Goal: Contribute content: Contribute content

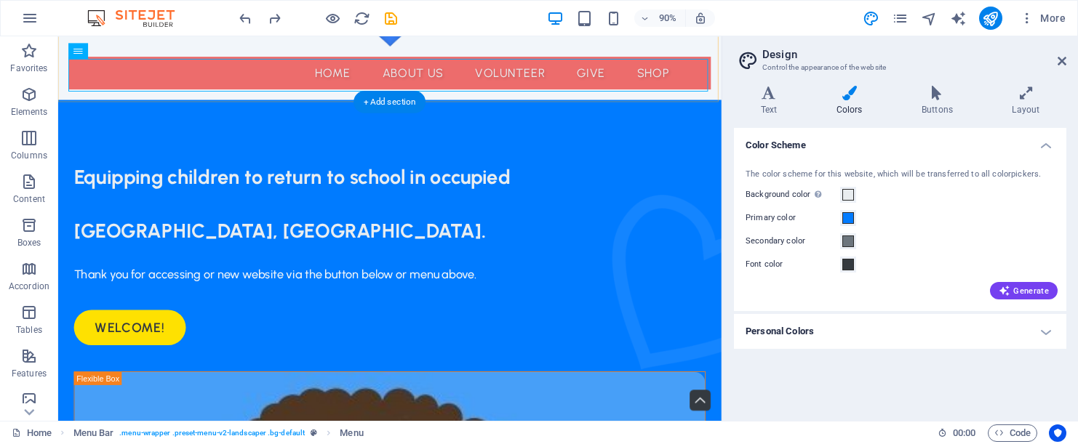
scroll to position [155, 0]
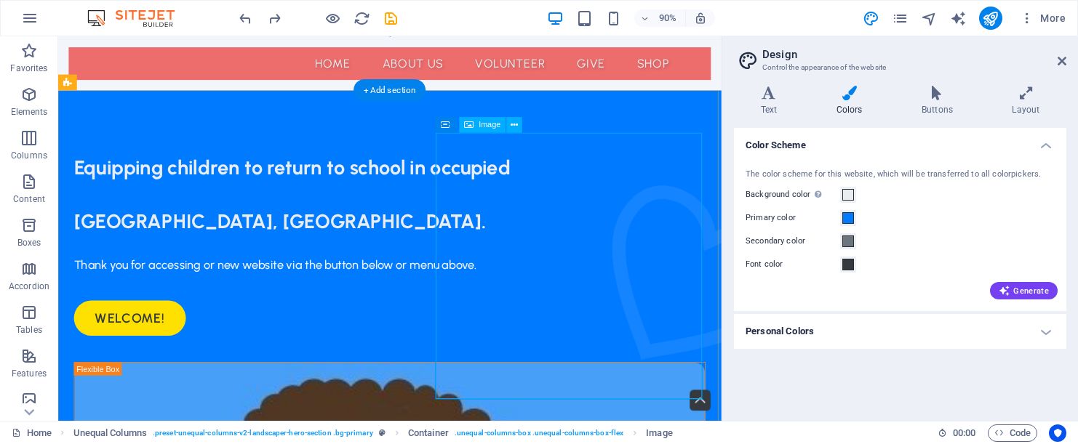
click at [485, 124] on span "Image" at bounding box center [490, 125] width 22 height 8
click at [485, 127] on span "Image" at bounding box center [490, 125] width 22 height 8
select select "%"
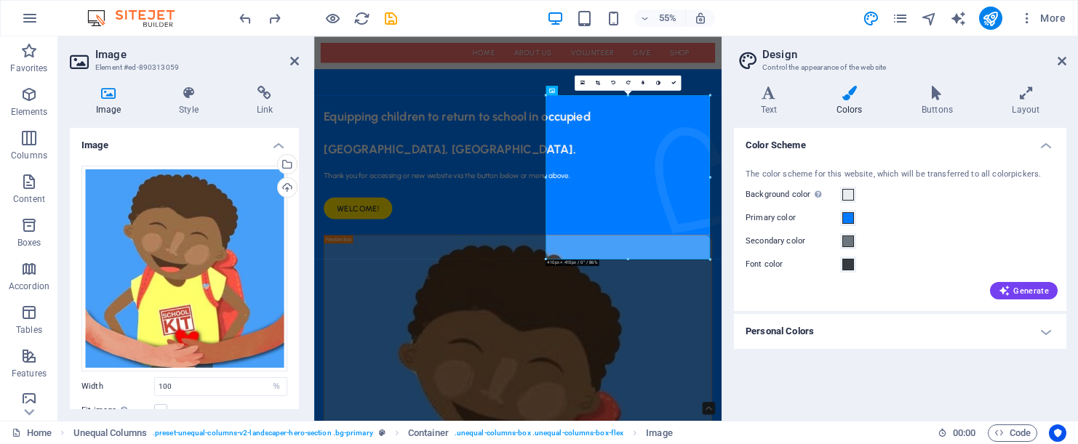
click at [110, 91] on icon at bounding box center [108, 93] width 77 height 15
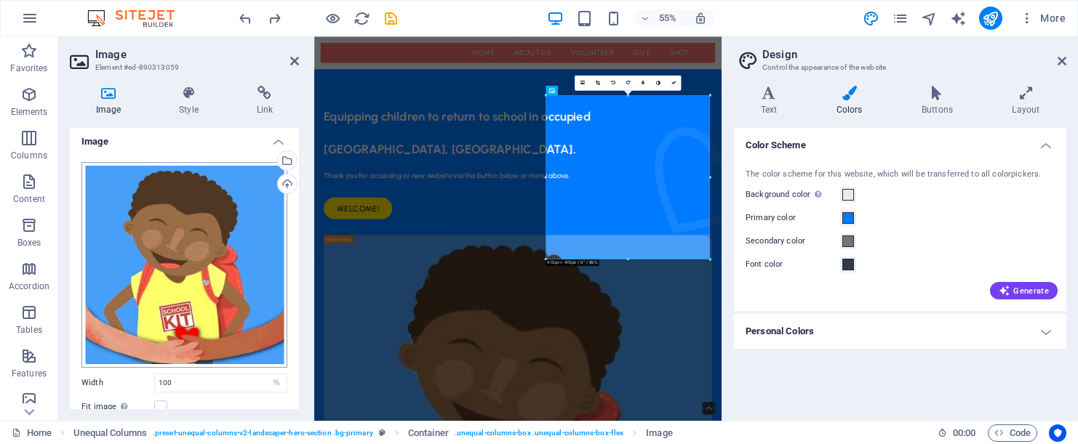
scroll to position [0, 0]
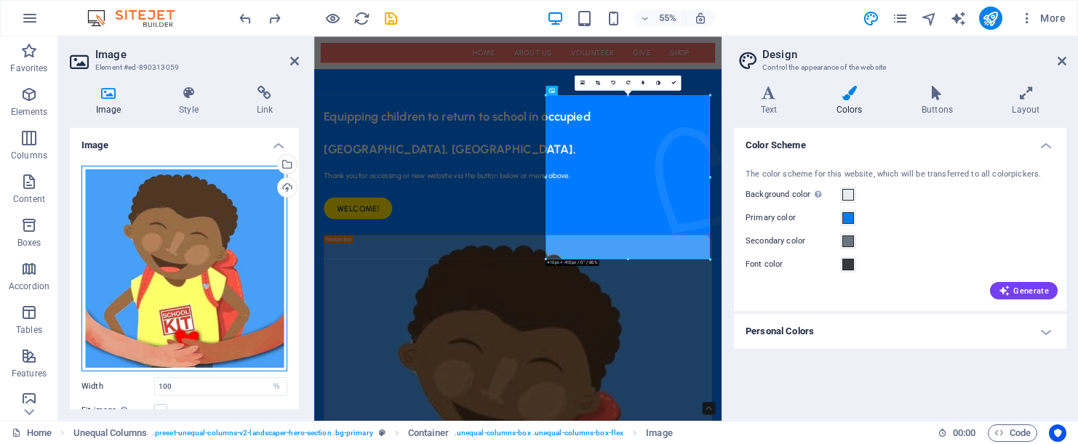
click at [139, 254] on div "Drag files here, click to choose files or select files from Files or our free s…" at bounding box center [184, 269] width 206 height 206
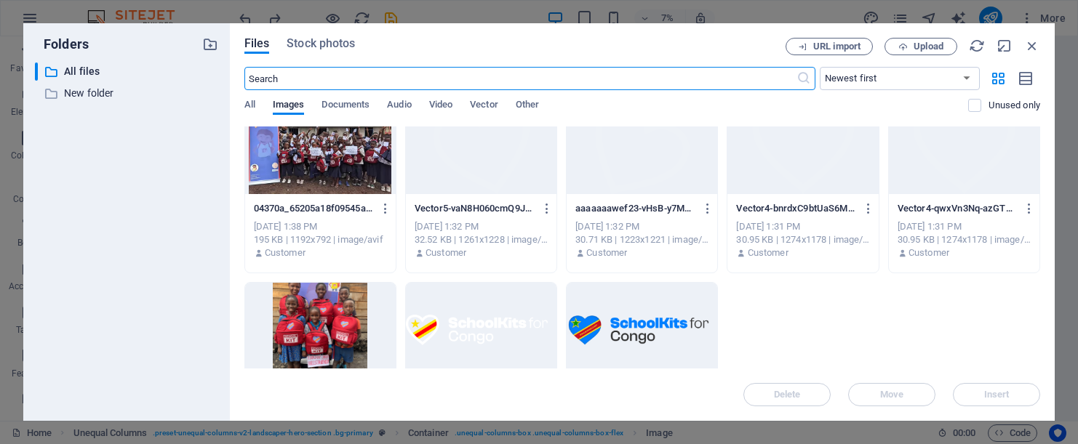
scroll to position [1682, 0]
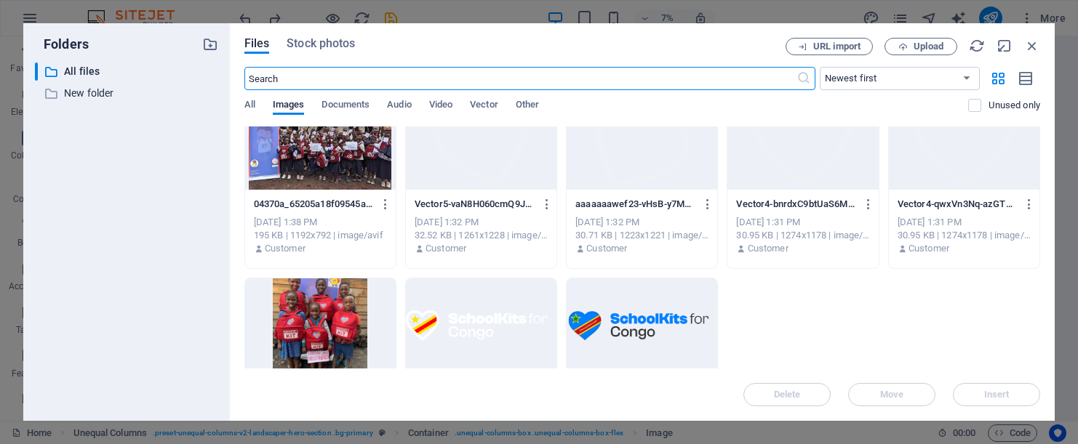
click at [332, 308] on div at bounding box center [320, 326] width 151 height 95
click at [1007, 395] on span "Insert" at bounding box center [996, 395] width 25 height 9
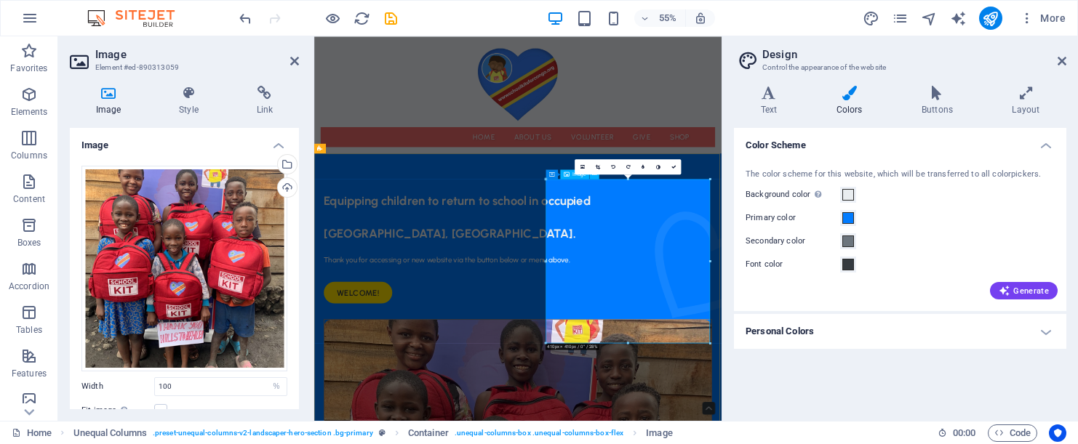
scroll to position [3, 0]
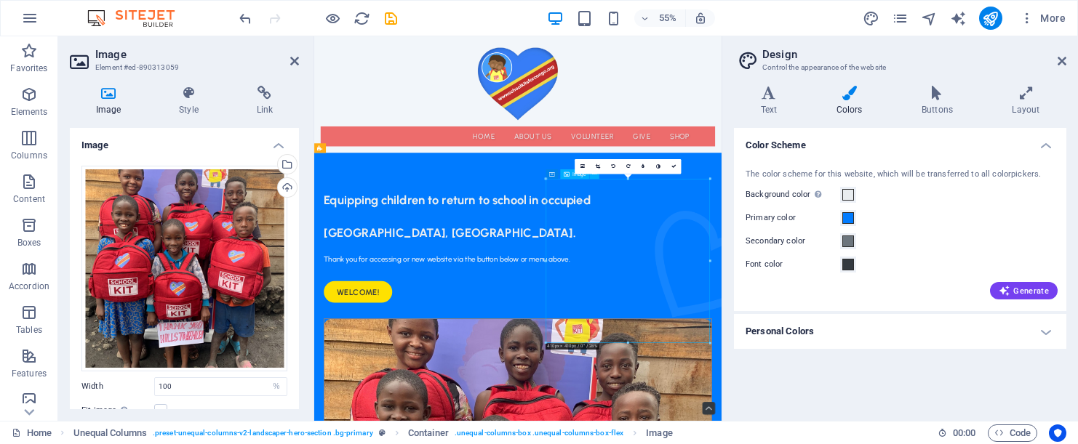
drag, startPoint x: 880, startPoint y: 532, endPoint x: 876, endPoint y: 547, distance: 15.0
click at [599, 166] on icon at bounding box center [597, 166] width 4 height 5
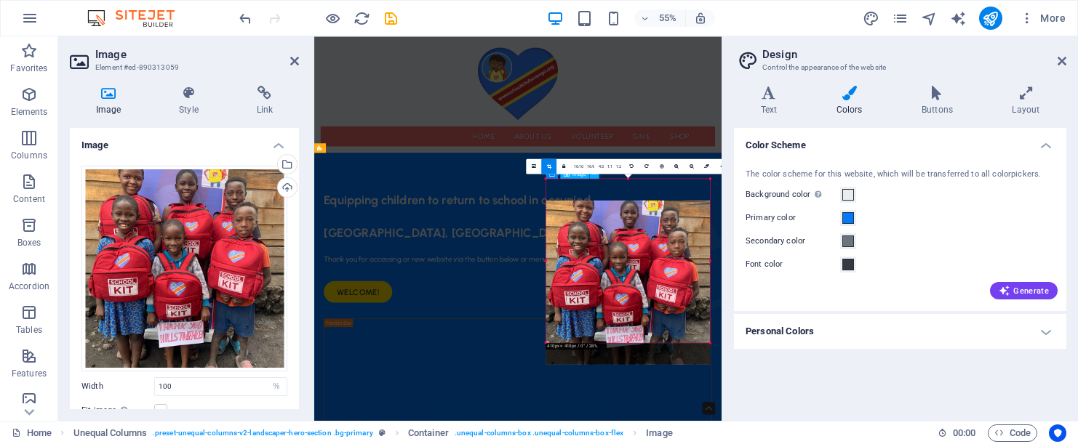
drag, startPoint x: 610, startPoint y: 268, endPoint x: 606, endPoint y: 307, distance: 39.4
click at [606, 307] on div at bounding box center [627, 283] width 164 height 164
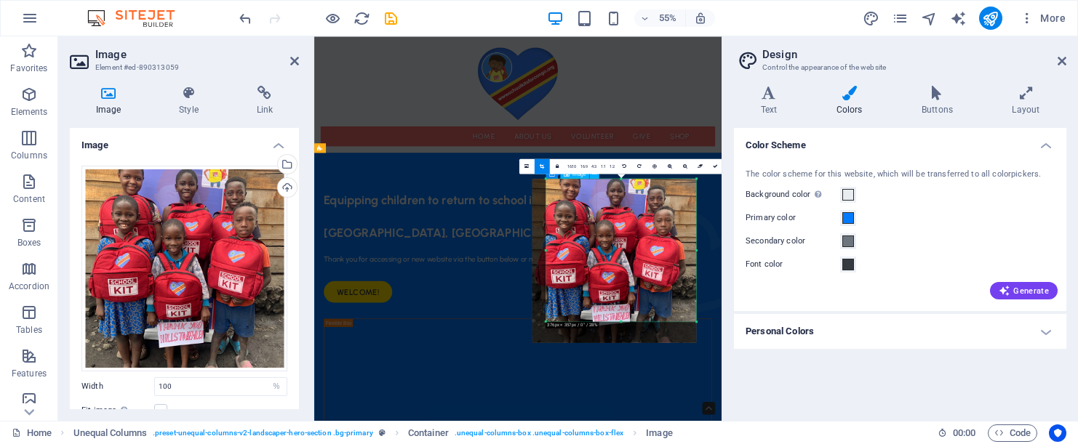
drag, startPoint x: 545, startPoint y: 343, endPoint x: 570, endPoint y: 304, distance: 45.8
click at [570, 304] on div "180 170 160 150 140 130 120 110 100 90 80 70 60 50 40 30 20 10 0 -10 -20 -30 -4…" at bounding box center [621, 250] width 151 height 143
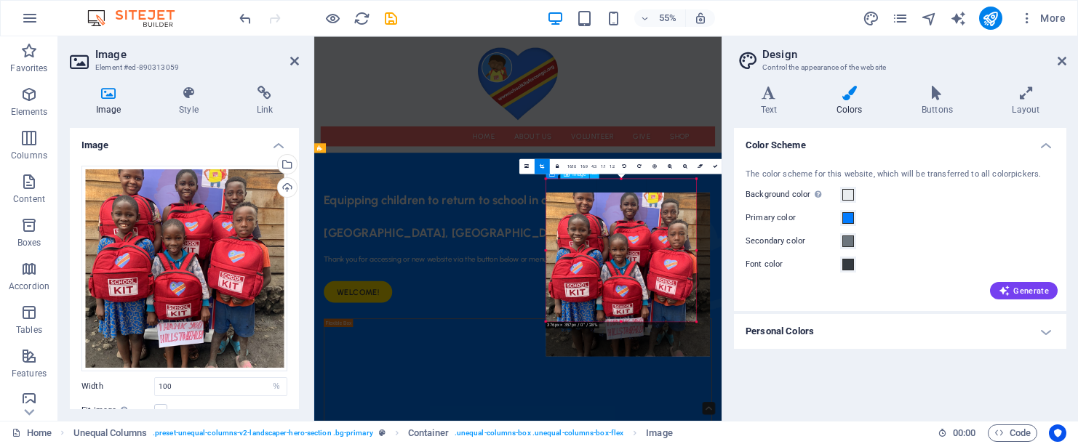
drag, startPoint x: 607, startPoint y: 271, endPoint x: 624, endPoint y: 296, distance: 29.9
click at [624, 296] on div at bounding box center [628, 275] width 164 height 164
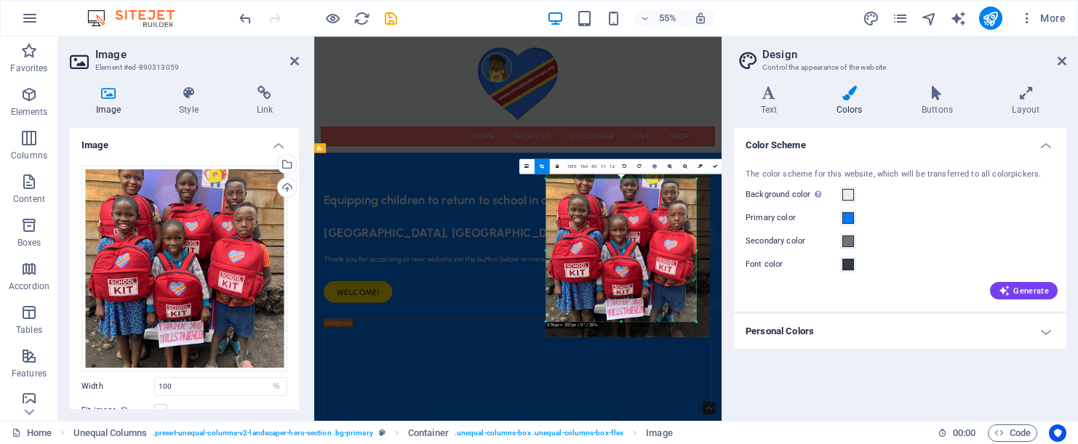
drag, startPoint x: 628, startPoint y: 269, endPoint x: 628, endPoint y: 258, distance: 10.9
click at [628, 258] on div at bounding box center [628, 255] width 164 height 164
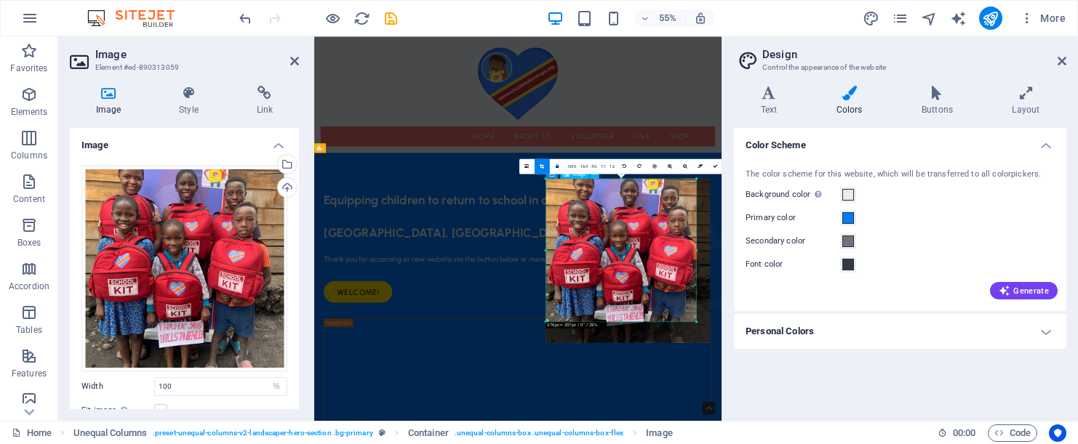
drag, startPoint x: 628, startPoint y: 258, endPoint x: 628, endPoint y: 267, distance: 8.7
click at [628, 267] on div at bounding box center [628, 261] width 164 height 164
click at [628, 321] on div "180 170 160 150 140 130 120 110 100 90 80 70 60 50 40 30 20 10 0 -10 -20 -30 -4…" at bounding box center [621, 250] width 151 height 143
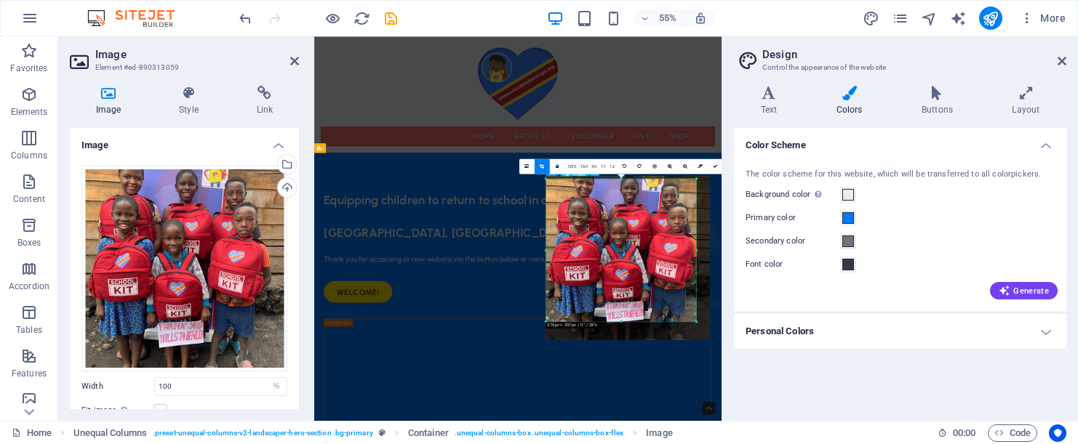
drag, startPoint x: 694, startPoint y: 319, endPoint x: 693, endPoint y: 311, distance: 8.0
click at [693, 313] on div at bounding box center [628, 258] width 164 height 164
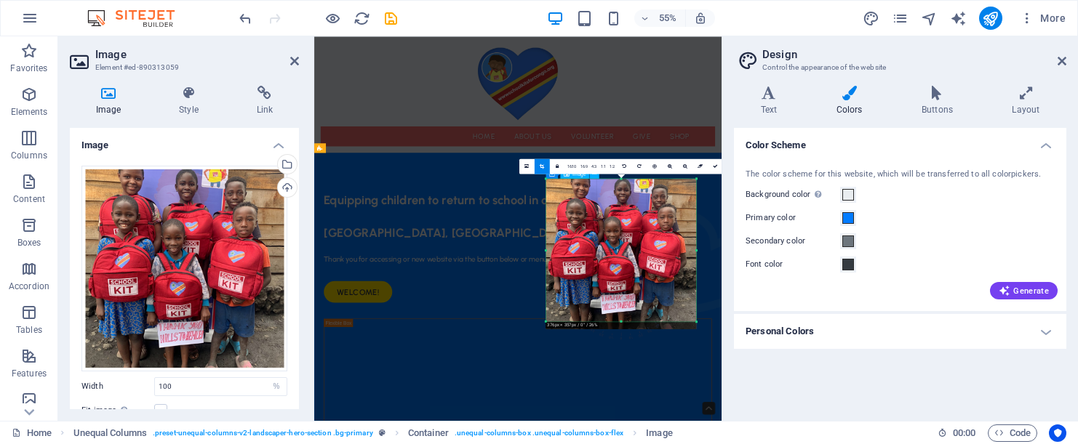
drag, startPoint x: 644, startPoint y: 258, endPoint x: 643, endPoint y: 251, distance: 7.4
click at [643, 254] on div at bounding box center [620, 254] width 151 height 151
click at [621, 320] on div at bounding box center [620, 254] width 151 height 151
drag, startPoint x: 621, startPoint y: 321, endPoint x: 623, endPoint y: 275, distance: 46.6
click at [623, 275] on div "180 170 160 150 140 130 120 110 100 90 80 70 60 50 40 30 20 10 0 -10 -20 -30 -4…" at bounding box center [621, 237] width 151 height 117
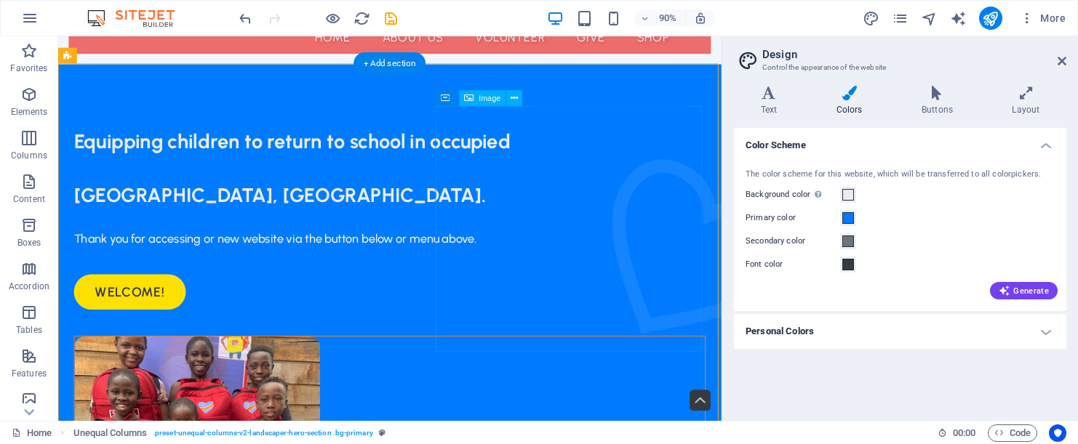
scroll to position [185, 0]
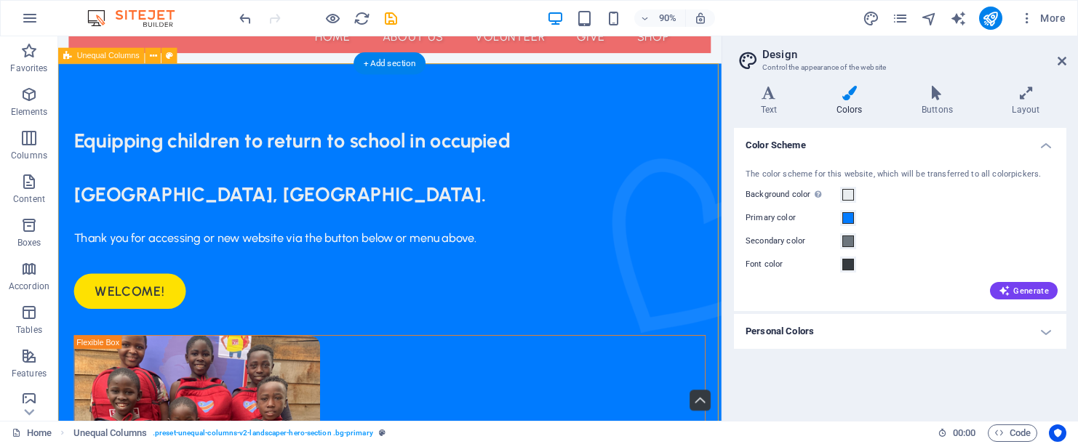
click at [631, 419] on div "Equipping children to return to school in occupied [GEOGRAPHIC_DATA], [GEOGRAPH…" at bounding box center [426, 421] width 737 height 711
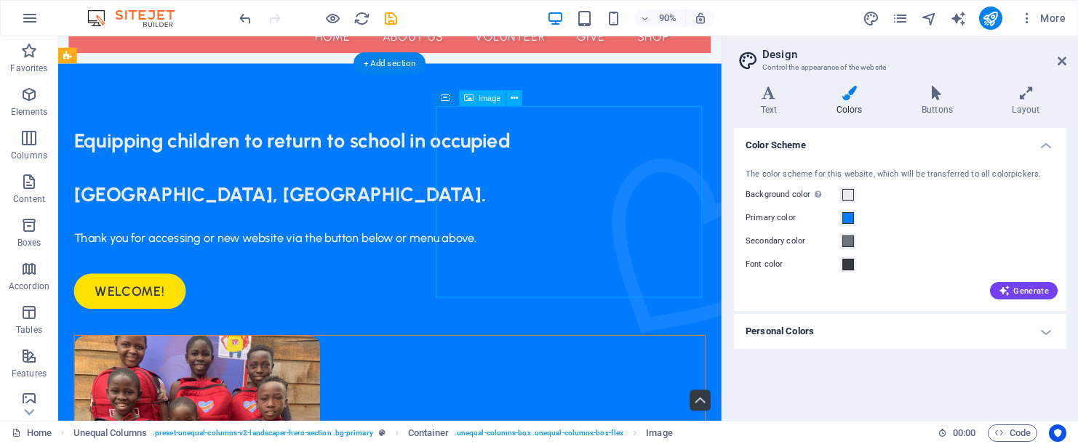
drag, startPoint x: 619, startPoint y: 287, endPoint x: 620, endPoint y: 303, distance: 16.0
drag, startPoint x: 623, startPoint y: 288, endPoint x: 623, endPoint y: 311, distance: 22.5
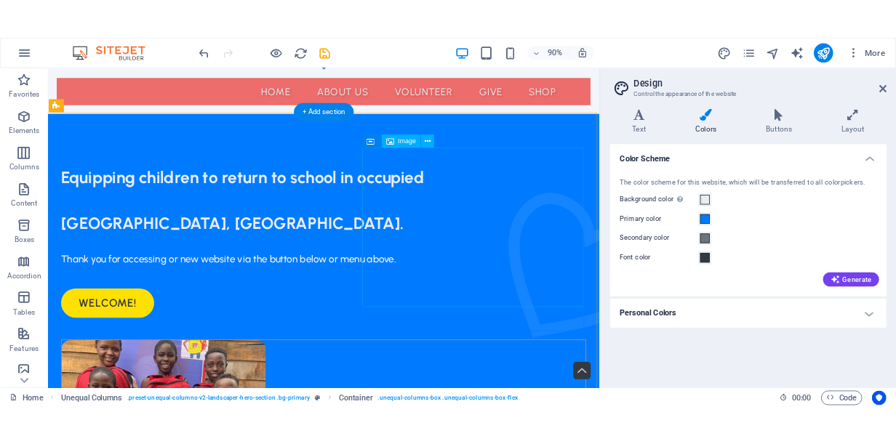
scroll to position [158, 0]
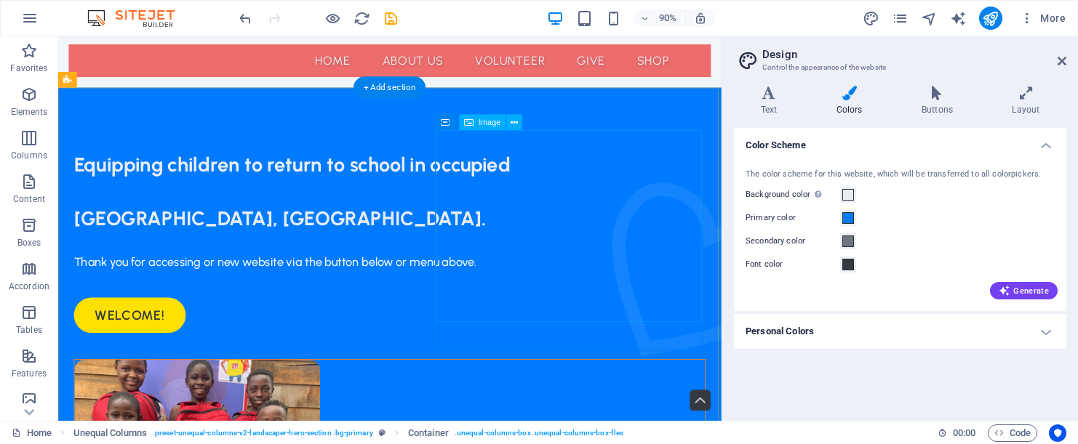
select select "px"
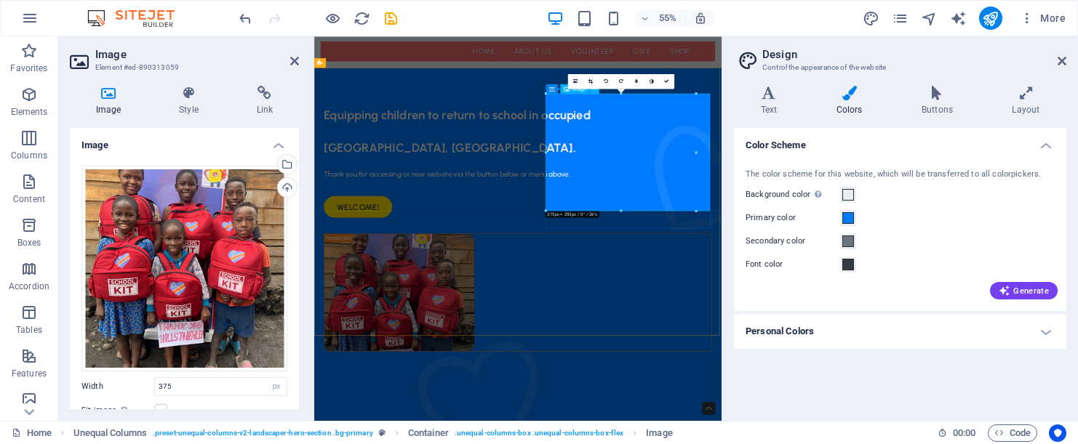
click at [618, 210] on div at bounding box center [621, 210] width 150 height 3
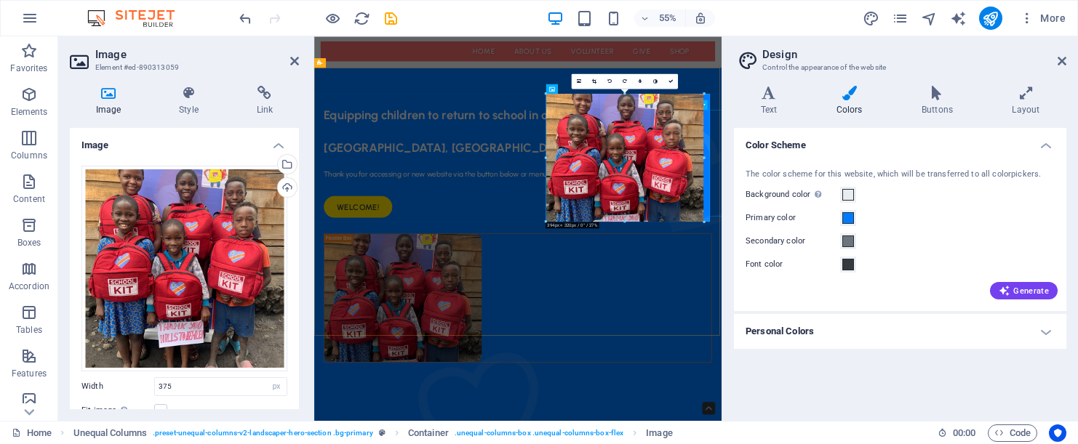
drag, startPoint x: 695, startPoint y: 210, endPoint x: 693, endPoint y: 230, distance: 19.7
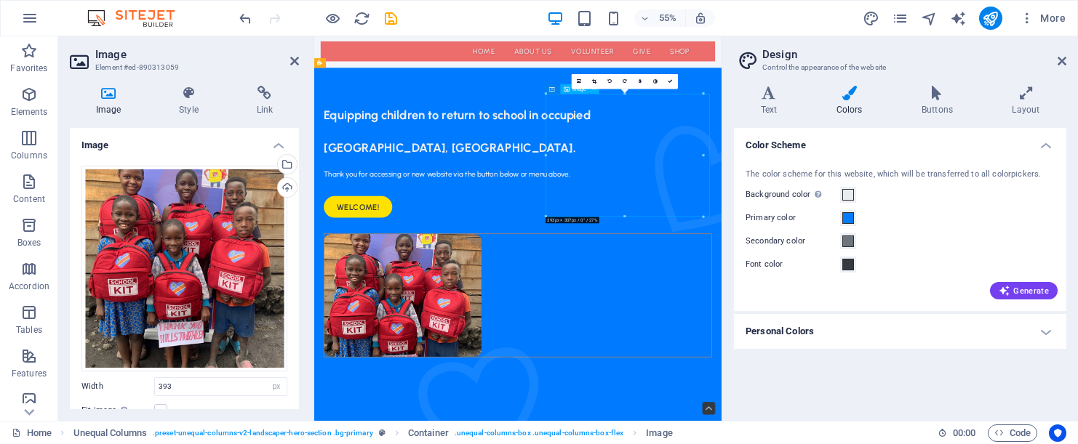
drag, startPoint x: 892, startPoint y: 345, endPoint x: 892, endPoint y: 355, distance: 10.2
drag, startPoint x: 887, startPoint y: 323, endPoint x: 886, endPoint y: 342, distance: 18.9
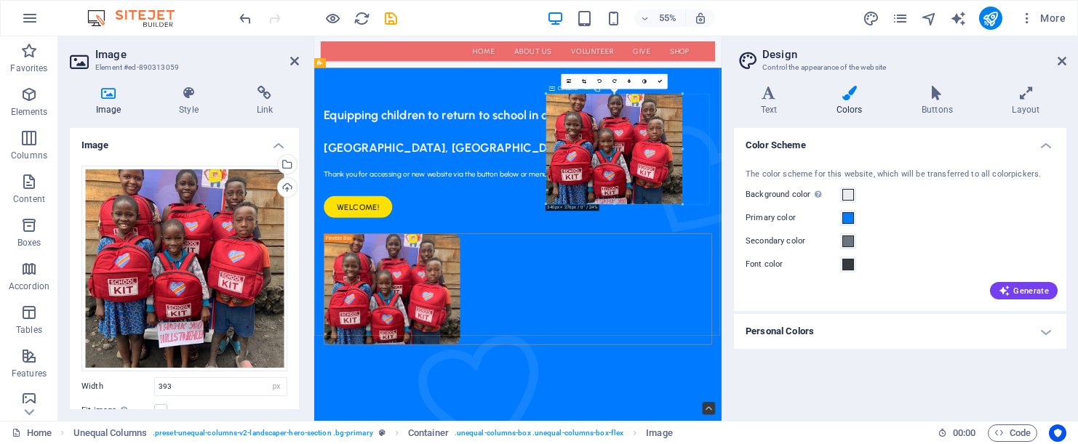
drag, startPoint x: 625, startPoint y: 217, endPoint x: 622, endPoint y: 194, distance: 23.5
type input "339"
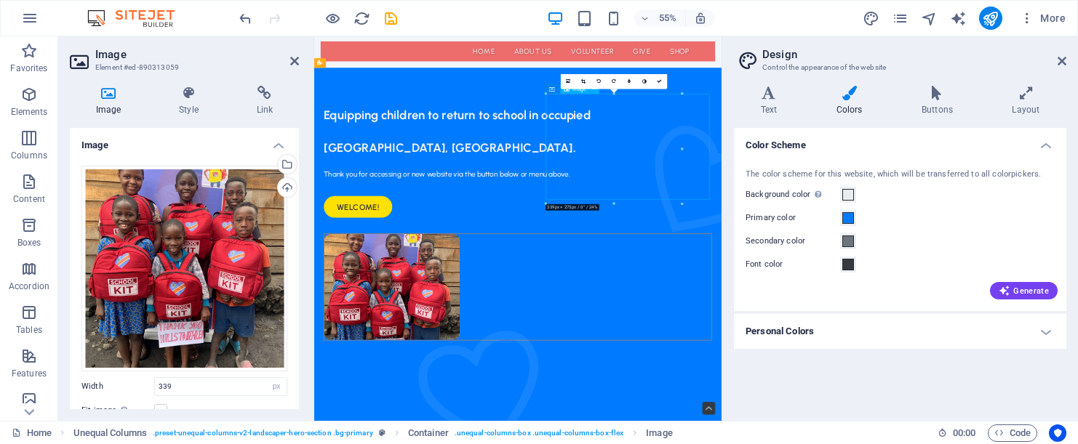
drag, startPoint x: 872, startPoint y: 297, endPoint x: 872, endPoint y: 324, distance: 27.6
drag, startPoint x: 878, startPoint y: 281, endPoint x: 878, endPoint y: 316, distance: 35.6
click at [875, 444] on div "Equipping children to return to school in occupied [GEOGRAPHIC_DATA], [GEOGRAPH…" at bounding box center [684, 438] width 740 height 691
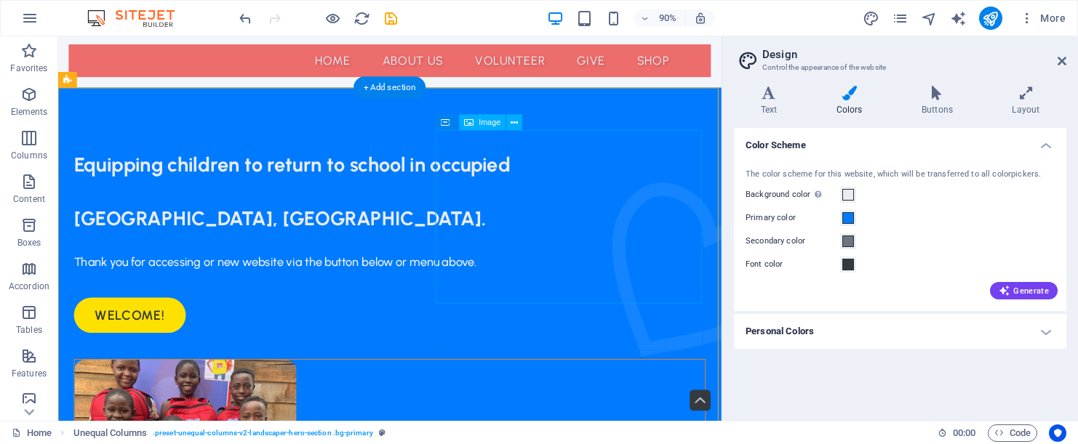
select select "px"
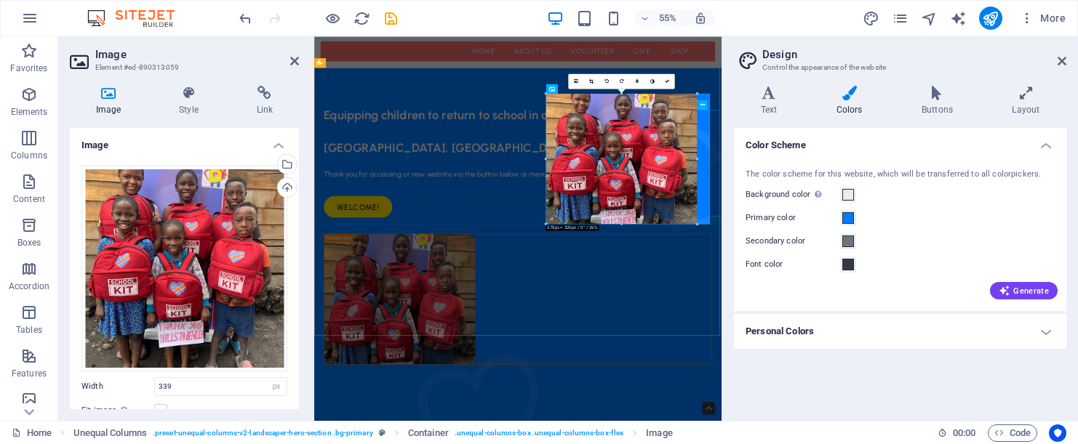
drag, startPoint x: 681, startPoint y: 147, endPoint x: 709, endPoint y: 196, distance: 56.4
type input "377"
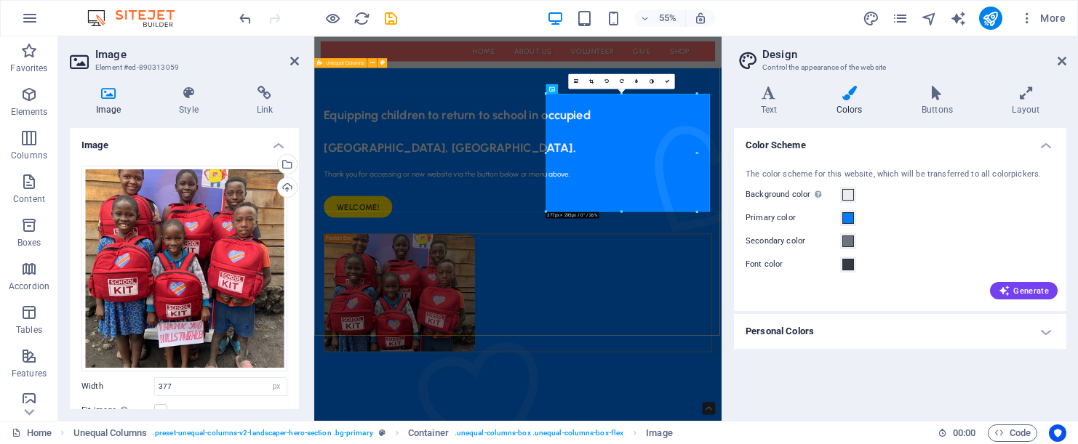
click at [912, 444] on div "Equipping children to return to school in occupied [GEOGRAPHIC_DATA], [GEOGRAPH…" at bounding box center [684, 449] width 740 height 712
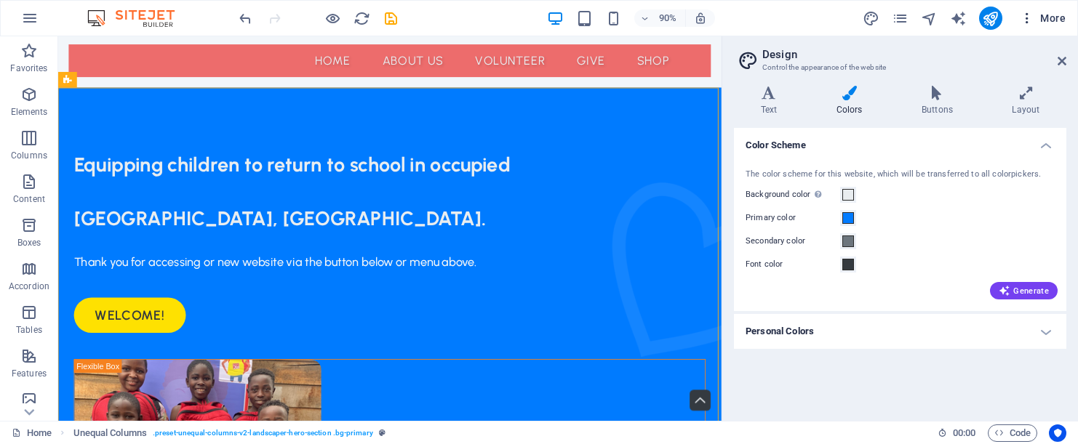
click at [1047, 19] on span "More" at bounding box center [1043, 18] width 46 height 15
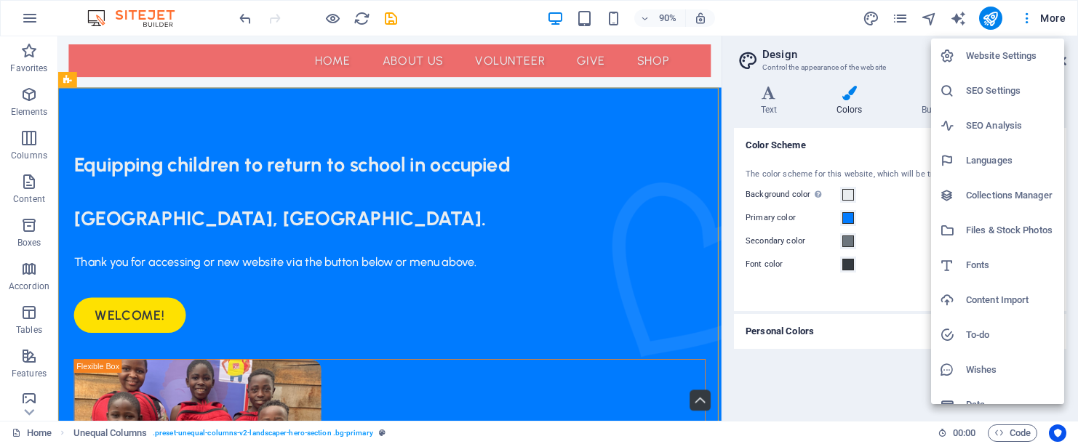
click at [992, 22] on div at bounding box center [539, 222] width 1078 height 444
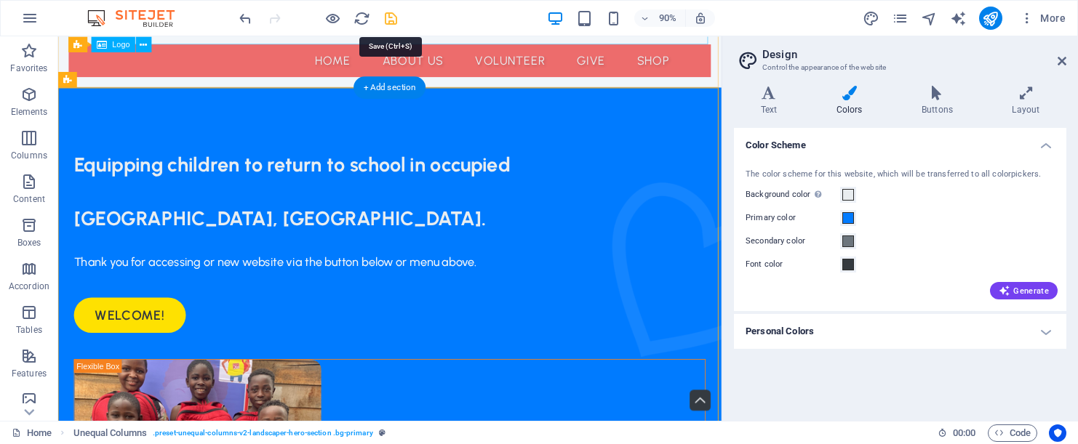
click at [392, 20] on icon "save" at bounding box center [391, 18] width 17 height 17
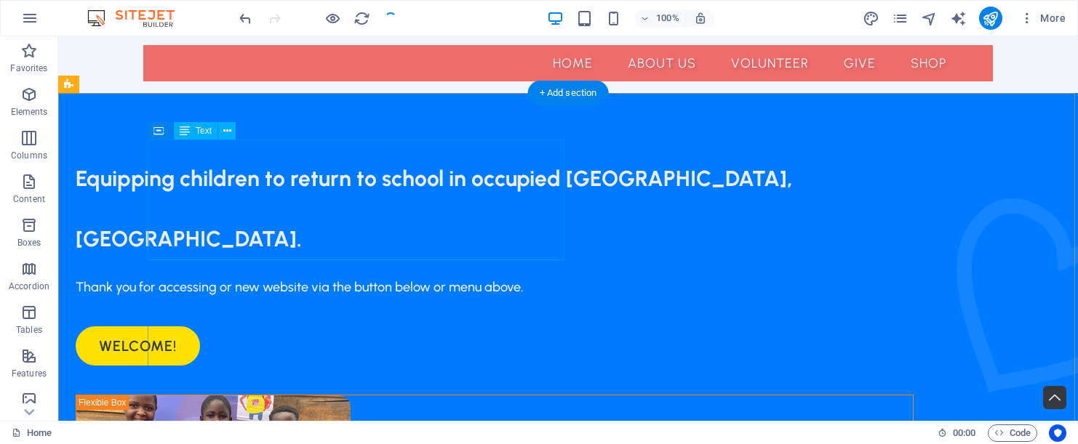
click at [419, 226] on div "Equipping children to return to school in occupied [GEOGRAPHIC_DATA], [GEOGRAPH…" at bounding box center [495, 200] width 838 height 121
